Goal: Communication & Community: Answer question/provide support

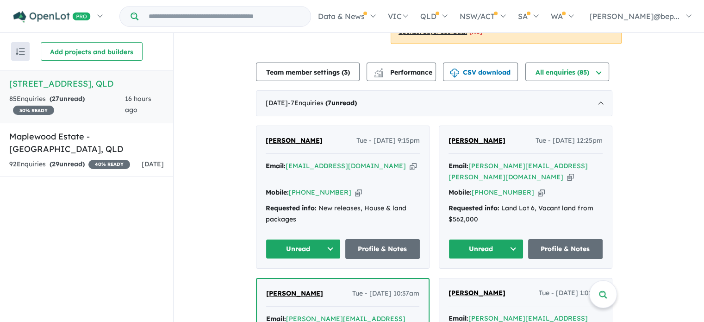
scroll to position [207, 0]
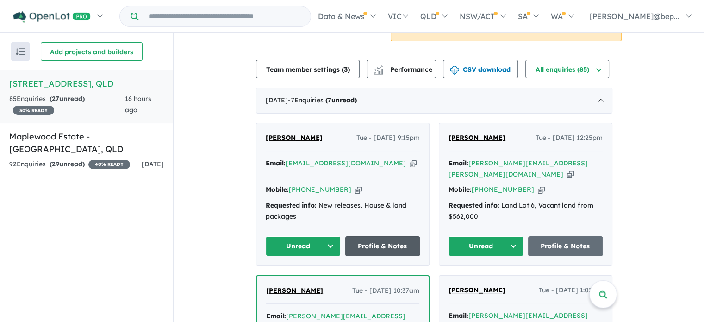
click at [391, 236] on link "Profile & Notes" at bounding box center [382, 246] width 75 height 20
click at [574, 236] on link "Profile & Notes" at bounding box center [565, 246] width 75 height 20
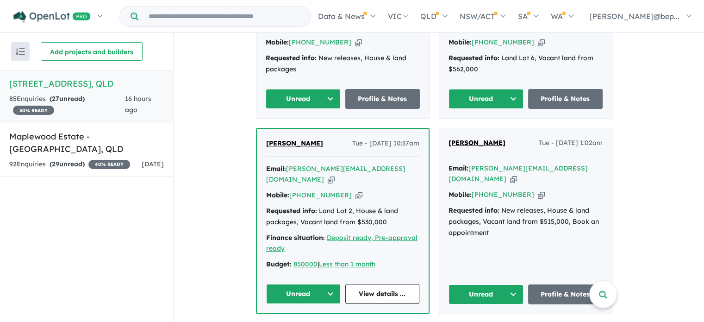
scroll to position [393, 0]
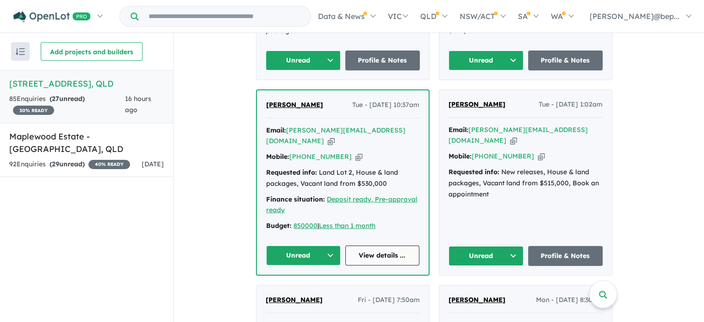
click at [380, 245] on link "View details ..." at bounding box center [382, 255] width 75 height 20
click at [563, 246] on link "Profile & Notes" at bounding box center [565, 256] width 75 height 20
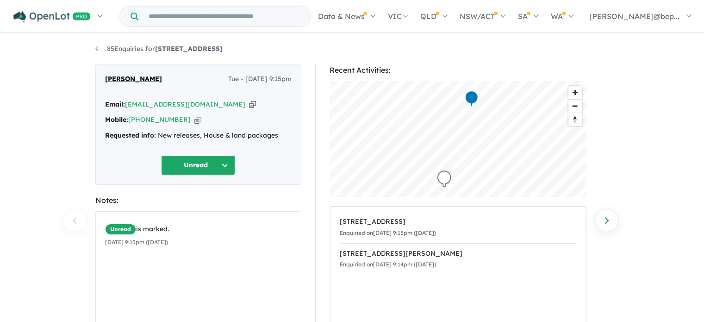
click at [249, 107] on icon "button" at bounding box center [252, 105] width 7 height 10
copy strong "[STREET_ADDRESS]"
drag, startPoint x: 248, startPoint y: 46, endPoint x: 157, endPoint y: 48, distance: 90.3
click at [157, 48] on ul "85 Enquiries for [STREET_ADDRESS]" at bounding box center [352, 49] width 514 height 11
click at [213, 133] on div "Requested info: New releases, House & land packages" at bounding box center [198, 135] width 187 height 11
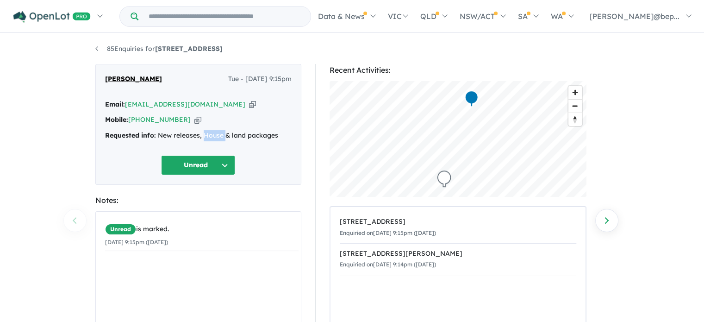
click at [213, 133] on div "Requested info: New releases, House & land packages" at bounding box center [198, 135] width 187 height 11
click at [213, 132] on div "Requested info: New releases, House & land packages" at bounding box center [198, 135] width 187 height 11
copy div "Requested info: New releases, House & land packages Unread"
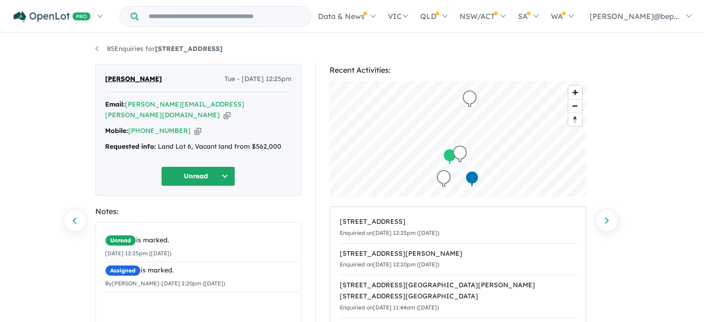
click at [224, 110] on icon "button" at bounding box center [227, 115] width 7 height 10
copy strong "[STREET_ADDRESS]"
drag, startPoint x: 233, startPoint y: 49, endPoint x: 158, endPoint y: 52, distance: 75.5
click at [158, 52] on ul "85 Enquiries for [STREET_ADDRESS]" at bounding box center [352, 49] width 514 height 11
click at [181, 141] on div "Requested info: Land Lot 6, Vacant land from $562,000" at bounding box center [198, 146] width 187 height 11
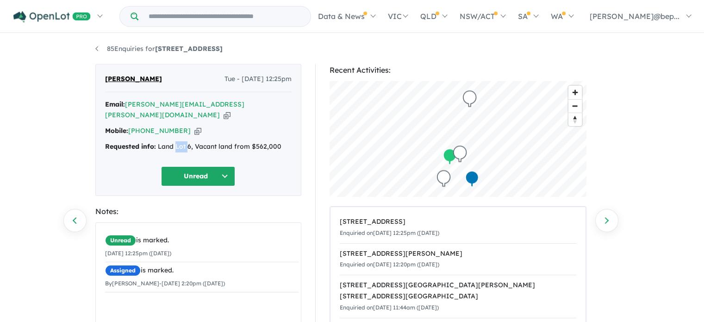
click at [181, 141] on div "Requested info: Land Lot 6, Vacant land from $562,000" at bounding box center [198, 146] width 187 height 11
copy div "Requested info: Land Lot 6, Vacant land from $562,000 Unread"
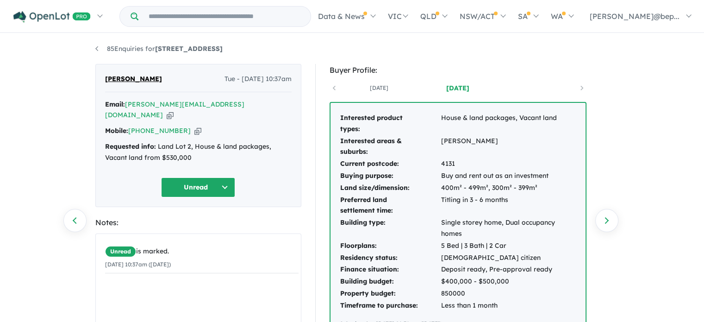
click at [174, 110] on icon "button" at bounding box center [170, 115] width 7 height 10
copy strong "[STREET_ADDRESS]"
drag, startPoint x: 257, startPoint y: 46, endPoint x: 157, endPoint y: 50, distance: 99.6
click at [178, 147] on div "Requested info: Land Lot 2, House & land packages, Vacant land from $530,000" at bounding box center [198, 152] width 187 height 22
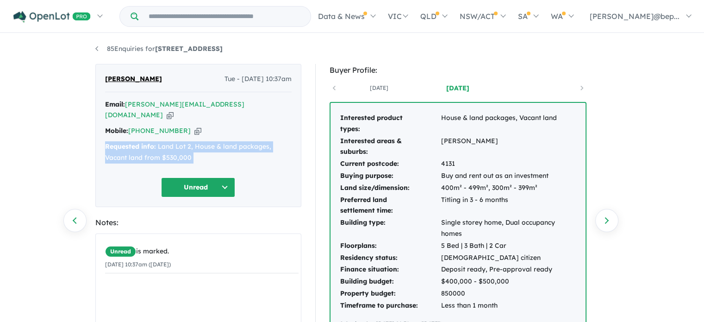
click at [178, 147] on div "Requested info: Land Lot 2, House & land packages, Vacant land from $530,000" at bounding box center [198, 152] width 187 height 22
copy div "Requested info: Land Lot 2, House & land packages, Vacant land from $530,000 Un…"
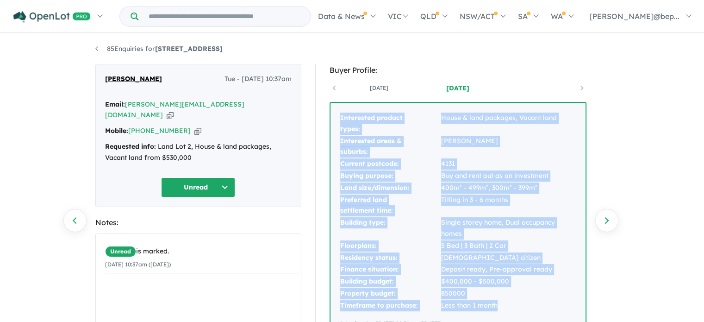
drag, startPoint x: 341, startPoint y: 117, endPoint x: 508, endPoint y: 303, distance: 250.1
click at [508, 303] on tbody "Interested product types: House & land packages, Vacant land Interested areas &…" at bounding box center [458, 212] width 237 height 200
copy tbody "Interested product types: House & land packages, Vacant land Interested areas &…"
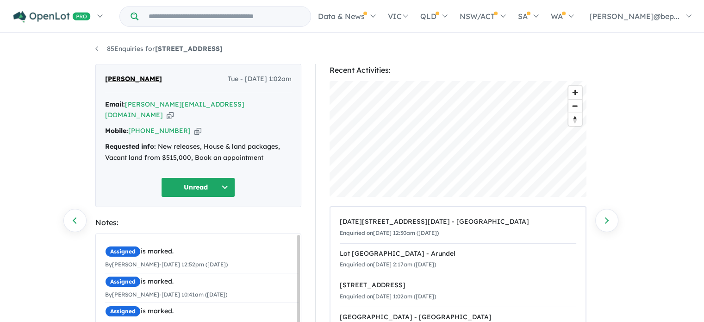
click at [174, 110] on icon "button" at bounding box center [170, 115] width 7 height 10
copy strong "[STREET_ADDRESS]"
drag, startPoint x: 248, startPoint y: 50, endPoint x: 158, endPoint y: 50, distance: 89.8
click at [158, 50] on ul "85 Enquiries for 17 Vietnam Street - Inala" at bounding box center [352, 49] width 514 height 11
click at [181, 142] on div "Requested info: New releases, House & land packages, Vacant land from $515,000,…" at bounding box center [198, 152] width 187 height 22
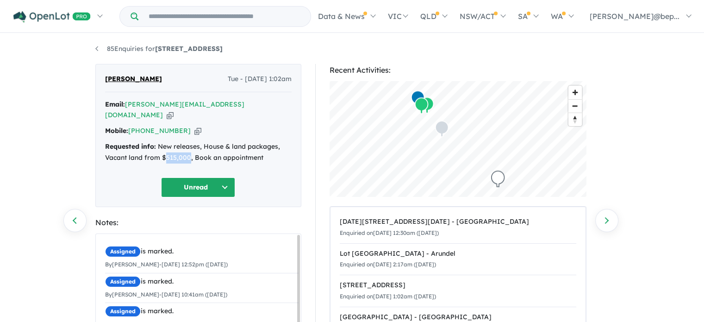
click at [181, 142] on div "Requested info: New releases, House & land packages, Vacant land from $515,000,…" at bounding box center [198, 152] width 187 height 22
copy div "515,000"
click at [184, 142] on div "Requested info: New releases, House & land packages, Vacant land from $515,000,…" at bounding box center [198, 152] width 187 height 22
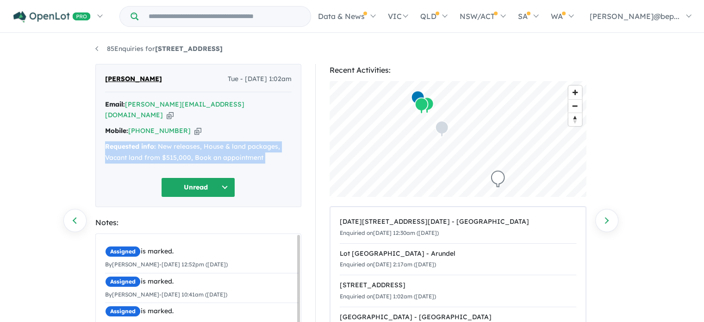
click at [184, 142] on div "Requested info: New releases, House & land packages, Vacant land from $515,000,…" at bounding box center [198, 152] width 187 height 22
